Goal: Contribute content: Contribute content

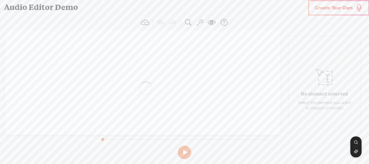
click at [336, 9] on span "Create Your Own" at bounding box center [333, 8] width 38 height 6
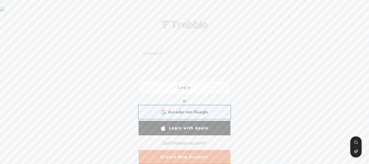
click at [197, 113] on span "Acceder con Google" at bounding box center [188, 112] width 40 height 6
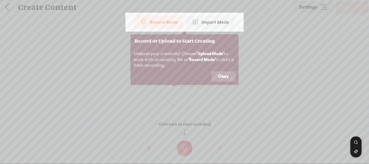
click at [225, 76] on button "Okay" at bounding box center [223, 76] width 24 height 10
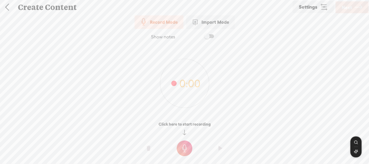
click at [205, 23] on div "Import Mode" at bounding box center [210, 21] width 49 height 13
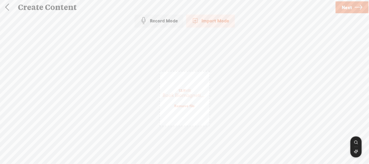
click at [350, 9] on span "Next" at bounding box center [346, 8] width 10 height 14
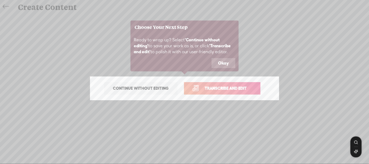
click at [222, 63] on button "Okay" at bounding box center [223, 63] width 24 height 10
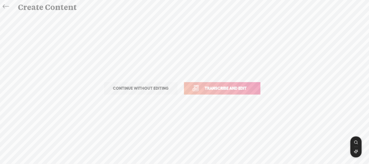
click at [225, 89] on span "Transcribe and edit" at bounding box center [225, 88] width 53 height 6
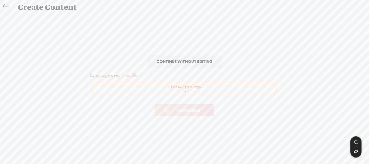
click at [187, 88] on select "Choose a language Afrikaans Albanian Amharic Arabic, Gulf Arabic, Modern Standa…" at bounding box center [184, 88] width 183 height 11
select select "en-US"
click at [93, 83] on select "Choose a language Afrikaans Albanian Amharic Arabic, Gulf Arabic, Modern Standa…" at bounding box center [184, 88] width 183 height 11
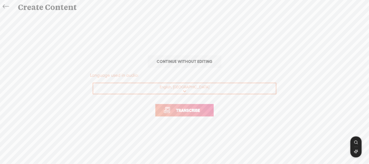
click at [201, 108] on span "Transcribe" at bounding box center [187, 110] width 35 height 6
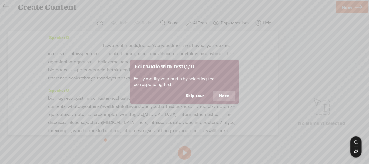
click at [25, 23] on icon at bounding box center [184, 82] width 369 height 164
click at [227, 98] on button "Next" at bounding box center [223, 95] width 23 height 10
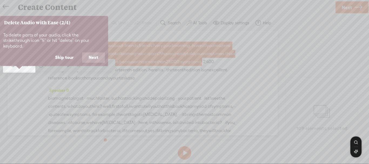
click at [94, 55] on button "Next" at bounding box center [93, 57] width 23 height 10
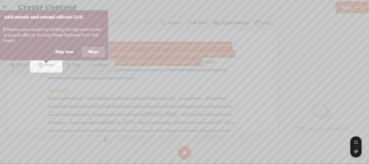
click at [94, 54] on button "Next" at bounding box center [93, 52] width 23 height 10
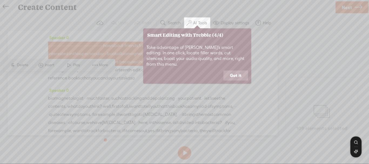
click at [232, 70] on button "Got it" at bounding box center [235, 75] width 25 height 10
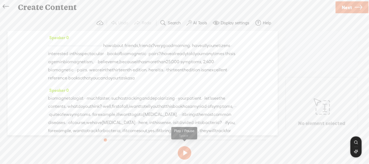
click at [185, 152] on button at bounding box center [184, 152] width 13 height 13
click at [185, 151] on button at bounding box center [184, 152] width 13 height 13
drag, startPoint x: 210, startPoint y: 46, endPoint x: 83, endPoint y: 56, distance: 127.5
click at [83, 56] on div "· · · · · · · · · · · · · · · · · · · · · · · · · · · · · · · · · · · · · · · ·…" at bounding box center [142, 62] width 189 height 40
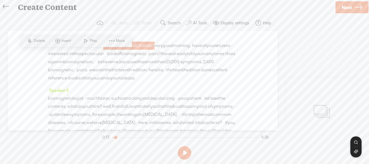
click at [111, 41] on span at bounding box center [112, 41] width 8 height 10
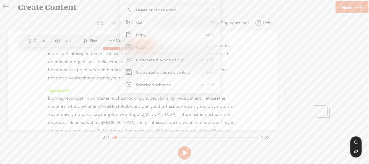
click at [41, 42] on span "Delete" at bounding box center [40, 40] width 13 height 5
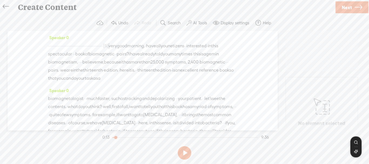
drag, startPoint x: 212, startPoint y: 46, endPoint x: 179, endPoint y: 40, distance: 33.0
click at [46, 47] on div "Speaker 0 · · · · · · · · · · · · · · · · · · · · · · · · · · · · · · · · · · ·…" at bounding box center [143, 81] width 270 height 100
click at [105, 47] on div "Speaker 0 · · · · · · · · · · · · · · · · · · · · · · · · · · · · · · · · · · ·…" at bounding box center [143, 81] width 270 height 100
click at [129, 46] on div "· · · · · · · · · · · · · · · · · · · · · · · · · · · · · · · · · · · · · · · ·…" at bounding box center [142, 62] width 189 height 41
click at [186, 47] on span "interested" at bounding box center [196, 46] width 20 height 8
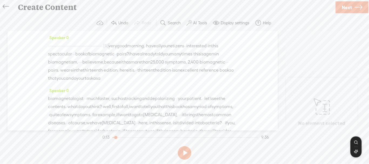
click at [267, 72] on div "Speaker 0 · · · · · · · · · · · · · · · · · · · · · · · · · · · · · · · · · · ·…" at bounding box center [143, 81] width 270 height 100
click at [47, 46] on div "Speaker 0 · · · · · · · · · · · · · · · · · · · · · · · · · · · · · · · · · · ·…" at bounding box center [143, 81] width 270 height 100
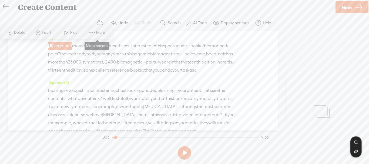
click at [24, 32] on span "Delete" at bounding box center [20, 32] width 13 height 5
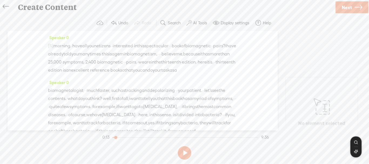
click at [185, 156] on button at bounding box center [184, 152] width 13 height 13
drag, startPoint x: 115, startPoint y: 138, endPoint x: 184, endPoint y: 156, distance: 71.2
click at [110, 138] on div at bounding box center [116, 138] width 12 height 12
click at [113, 138] on div at bounding box center [116, 138] width 12 height 12
click at [181, 155] on button at bounding box center [184, 152] width 13 height 13
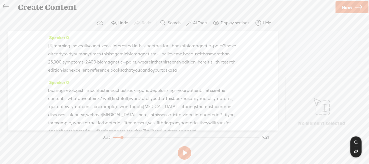
click at [57, 45] on span "morning." at bounding box center [62, 46] width 18 height 8
click at [185, 74] on div "[S] · · · · · · · · · · · · · · · · · · · · · · · · · · · · · · · · · · · · · ·…" at bounding box center [142, 58] width 189 height 33
